Goal: Information Seeking & Learning: Check status

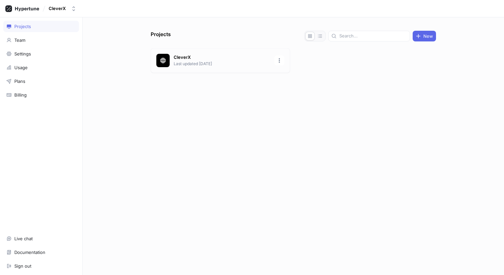
click at [245, 65] on p "Last updated 4 days ago" at bounding box center [222, 64] width 97 height 6
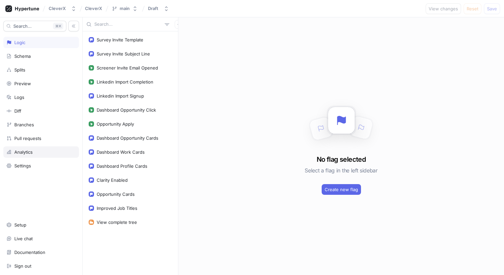
click at [49, 146] on div "Analytics" at bounding box center [41, 151] width 76 height 11
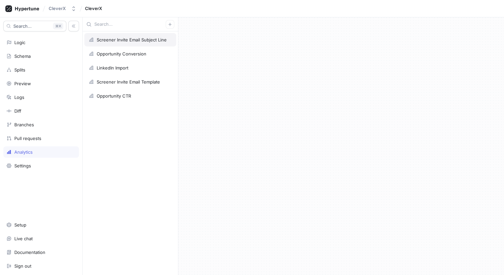
click at [117, 37] on div "Screener Invite Email Subject Line" at bounding box center [132, 39] width 70 height 5
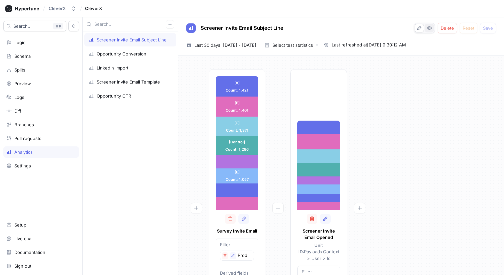
click at [427, 26] on button "button" at bounding box center [429, 28] width 9 height 9
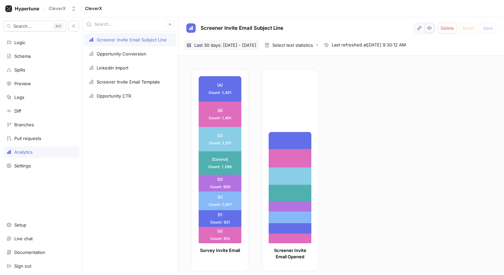
click at [249, 41] on div "2025-07-15 ~ 2025-08-13 Last 30 days: 15 Jul 2025 - 13 Aug 2025" at bounding box center [221, 45] width 75 height 10
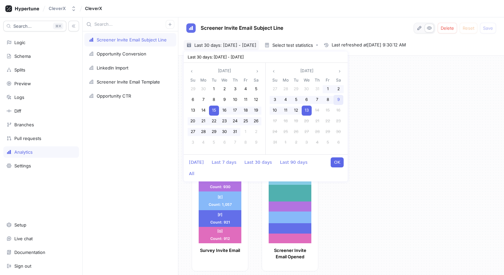
click at [335, 98] on div "9" at bounding box center [339, 100] width 10 height 10
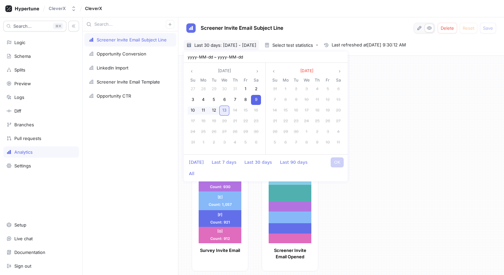
click at [224, 109] on span "13" at bounding box center [225, 109] width 4 height 5
click at [338, 161] on button "OK" at bounding box center [337, 162] width 13 height 10
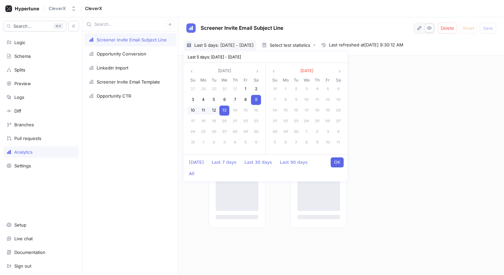
type input "[DATE] ~ [DATE]"
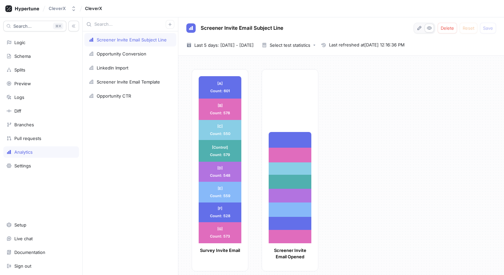
scroll to position [6, 0]
